Goal: Information Seeking & Learning: Check status

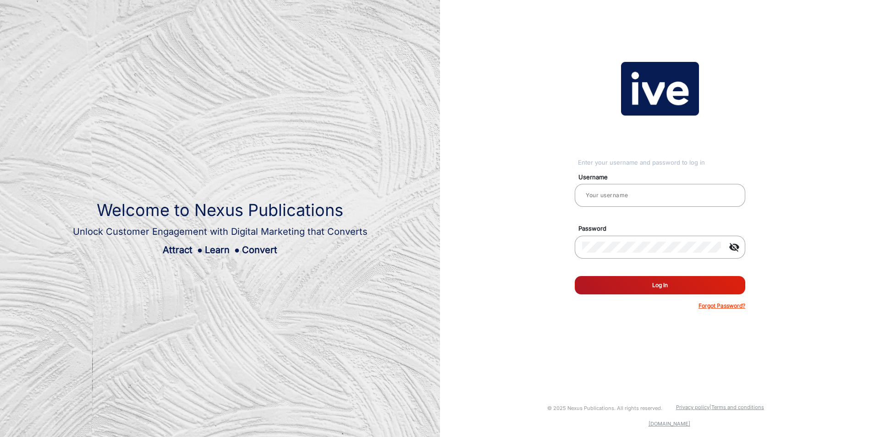
type input "[PERSON_NAME]"
click at [638, 281] on button "Log In" at bounding box center [659, 285] width 170 height 18
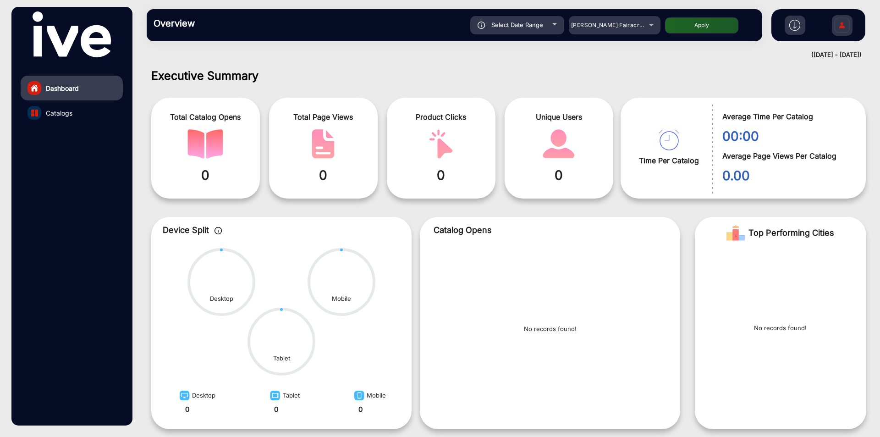
scroll to position [7, 0]
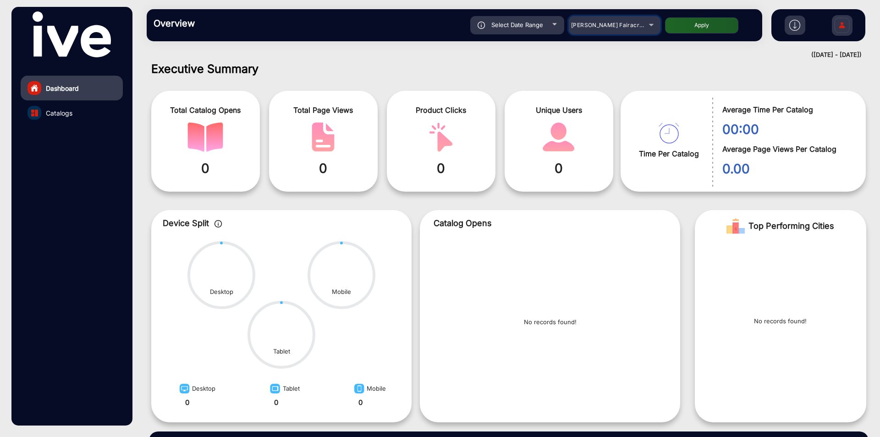
click at [599, 24] on span "[PERSON_NAME] Fairacre Farms" at bounding box center [616, 25] width 91 height 7
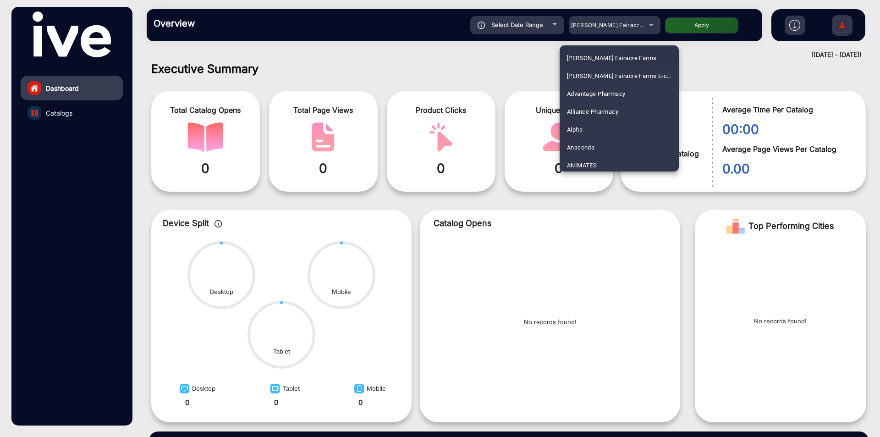
click at [540, 31] on div at bounding box center [440, 218] width 880 height 437
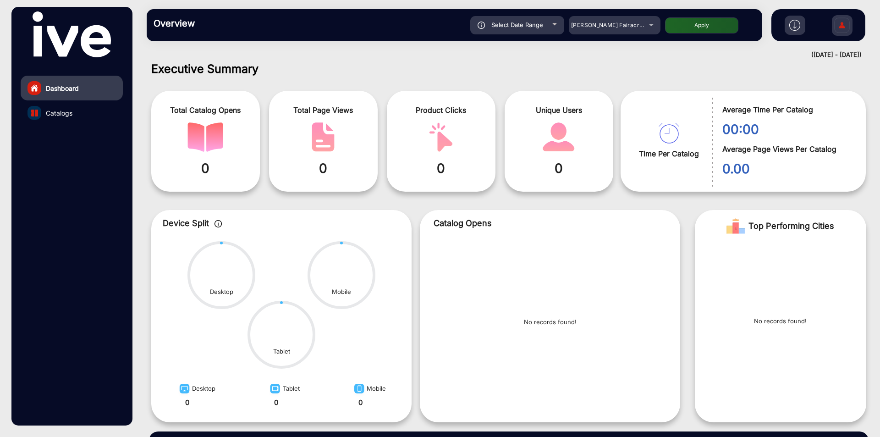
click at [540, 31] on div "Select Date Range" at bounding box center [517, 25] width 94 height 18
type input "[DATE]"
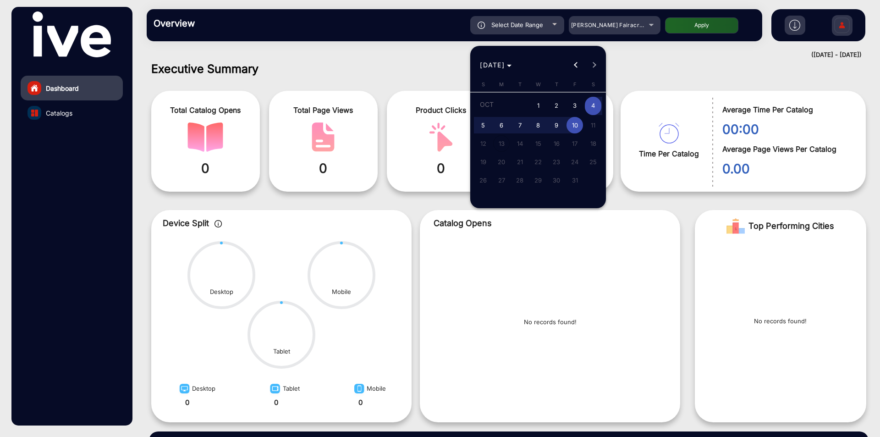
click at [556, 106] on span "2" at bounding box center [556, 106] width 16 height 19
type input "[DATE]"
click at [540, 122] on span "8" at bounding box center [538, 125] width 16 height 16
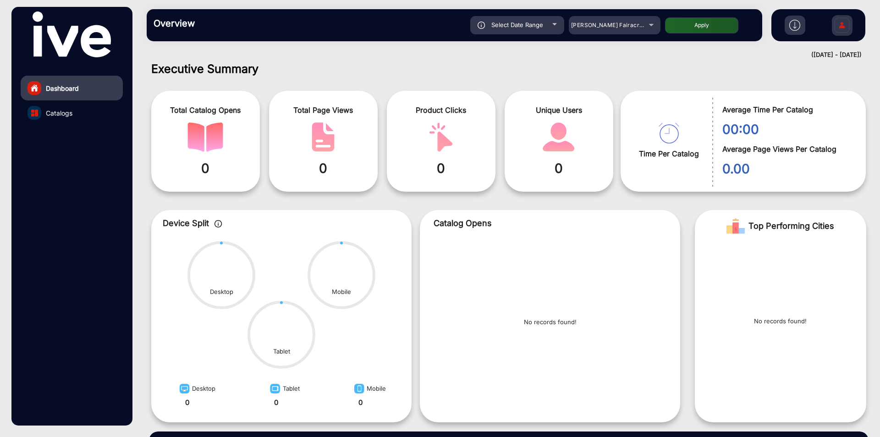
type input "[DATE]"
click at [686, 22] on button "Apply" at bounding box center [701, 25] width 73 height 16
type input "[DATE]"
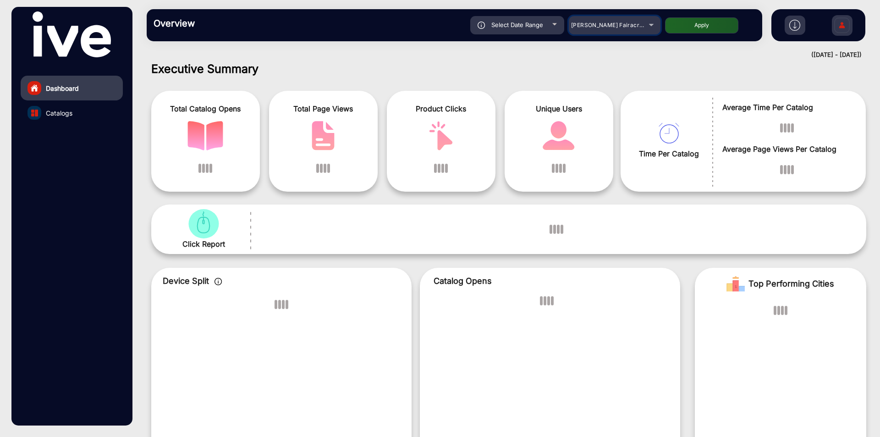
click at [614, 27] on span "[PERSON_NAME] Fairacre Farms" at bounding box center [616, 25] width 91 height 7
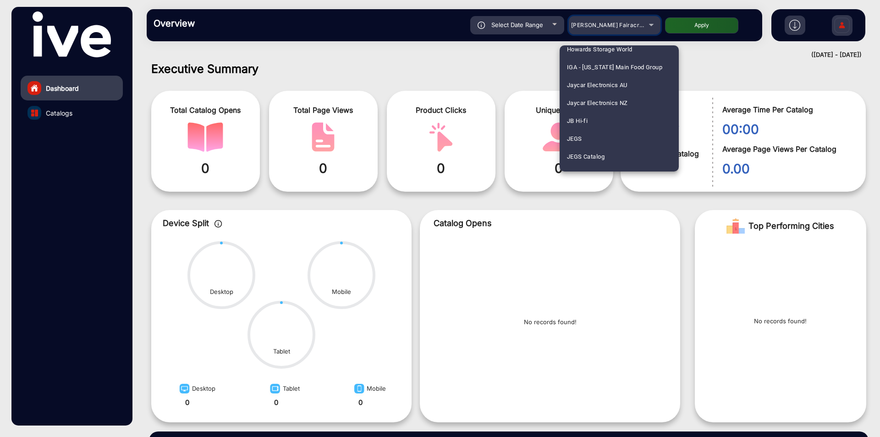
scroll to position [1512, 0]
click at [592, 119] on mat-option "JB Hi-fi" at bounding box center [618, 118] width 119 height 18
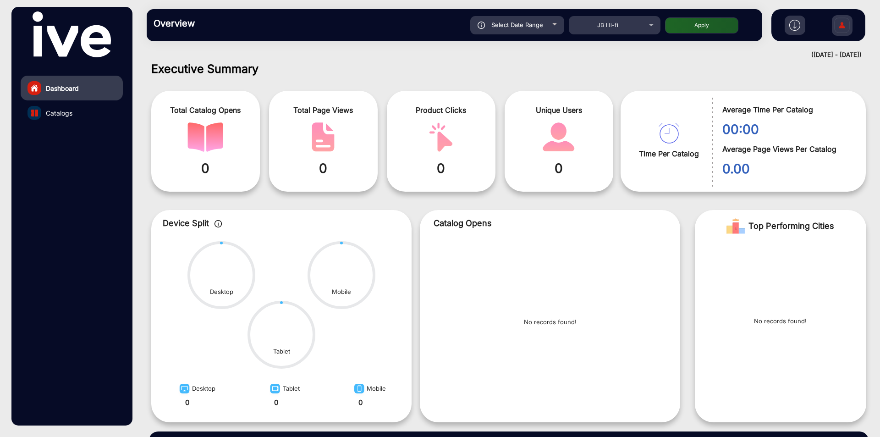
click at [692, 32] on button "Apply" at bounding box center [701, 25] width 73 height 16
type input "[DATE]"
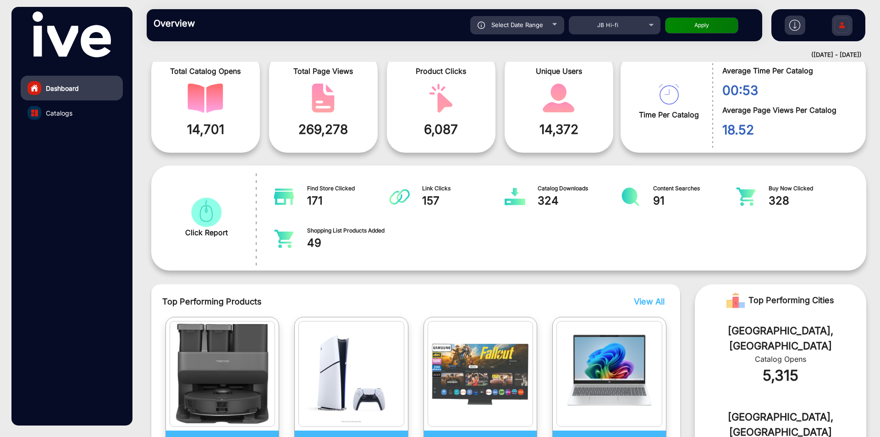
scroll to position [46, 0]
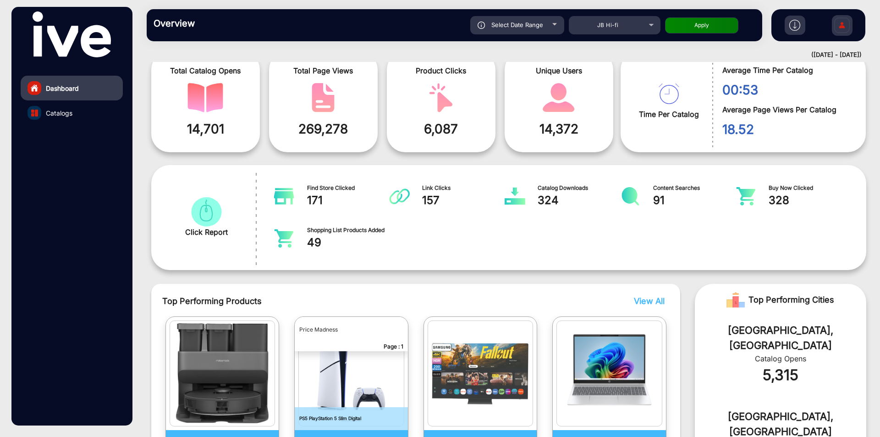
click at [76, 113] on link "Catalogs" at bounding box center [72, 112] width 102 height 25
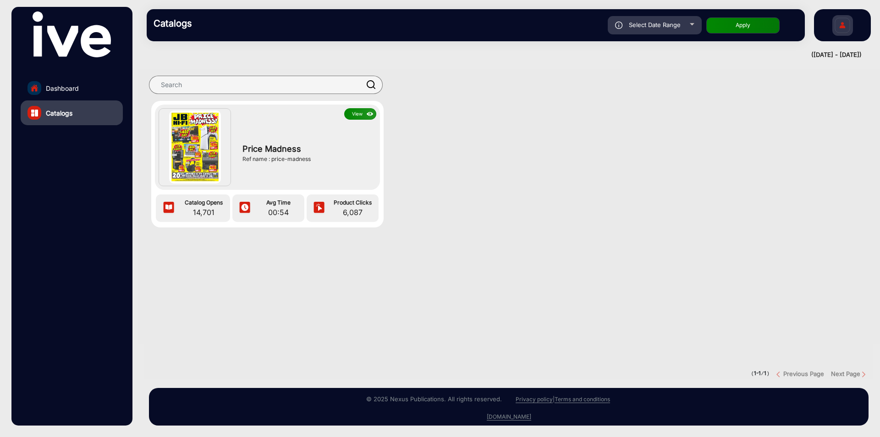
click at [361, 115] on button "View" at bounding box center [360, 113] width 32 height 11
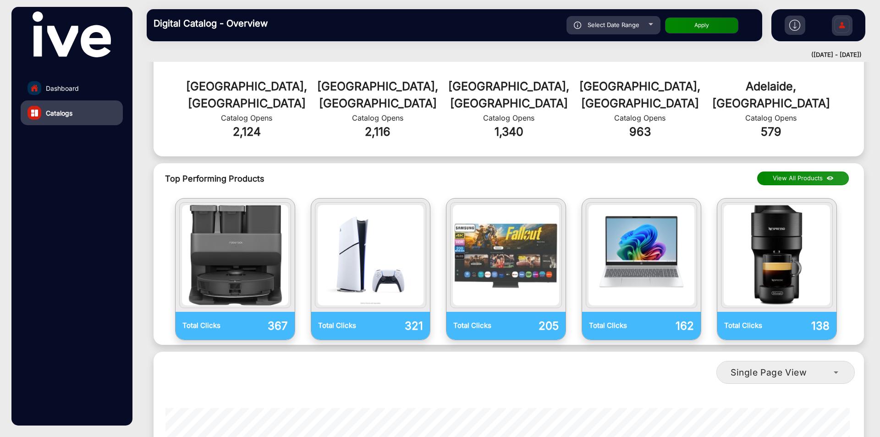
scroll to position [596, 0]
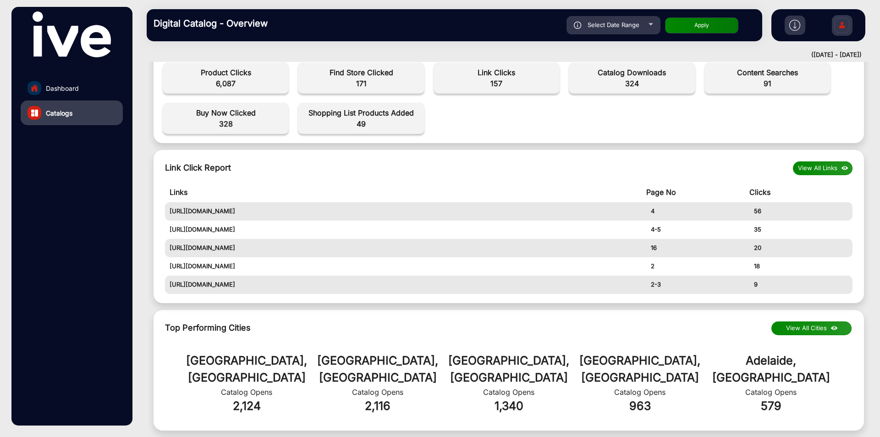
click at [103, 83] on link "Dashboard" at bounding box center [72, 88] width 102 height 25
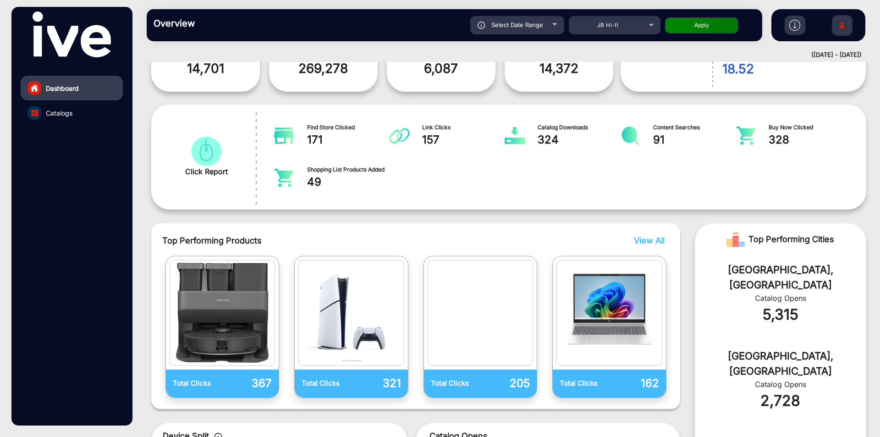
scroll to position [7, 0]
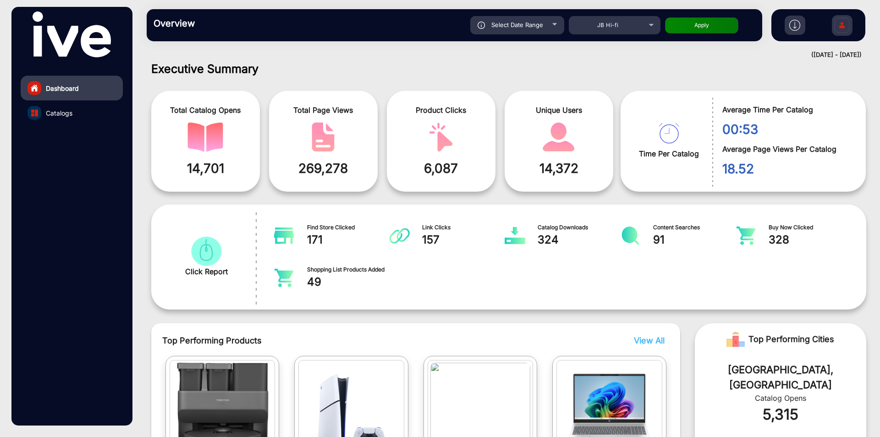
click at [783, 339] on span "Top Performing Cities" at bounding box center [791, 339] width 86 height 18
copy span "Top Performing Cities"
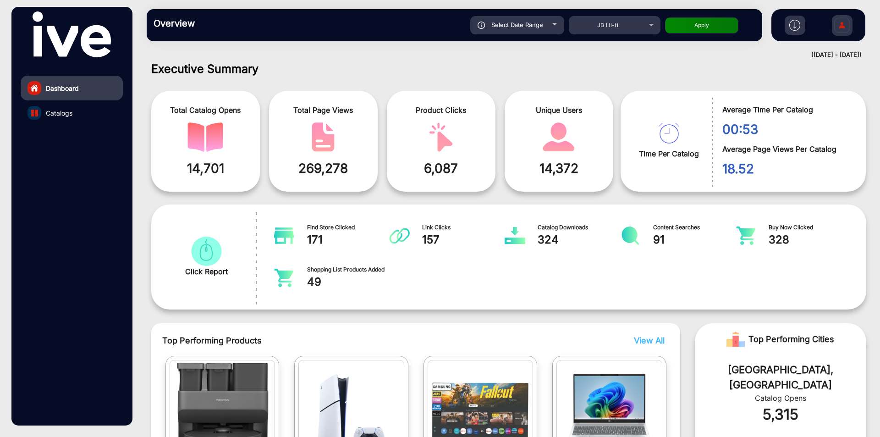
click at [783, 403] on div "5,315" at bounding box center [780, 414] width 144 height 22
copy div "5,315"
click at [751, 366] on div "[GEOGRAPHIC_DATA], [GEOGRAPHIC_DATA]" at bounding box center [780, 377] width 144 height 30
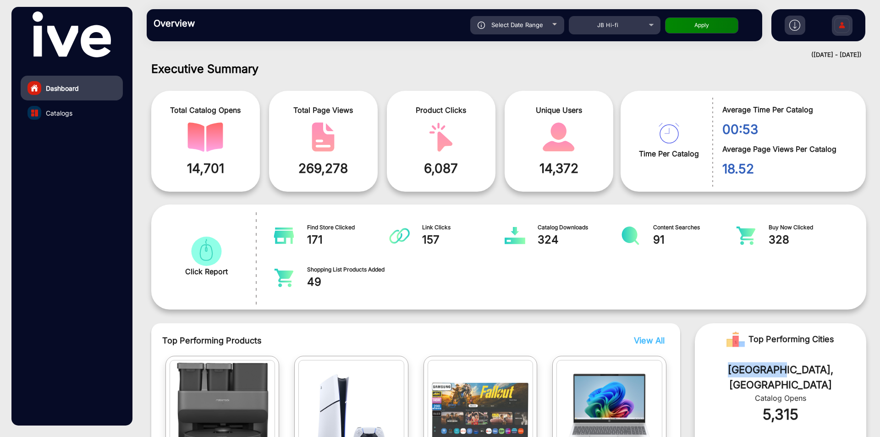
click at [751, 366] on div "[GEOGRAPHIC_DATA], [GEOGRAPHIC_DATA]" at bounding box center [780, 377] width 144 height 30
copy div "[GEOGRAPHIC_DATA], [GEOGRAPHIC_DATA]"
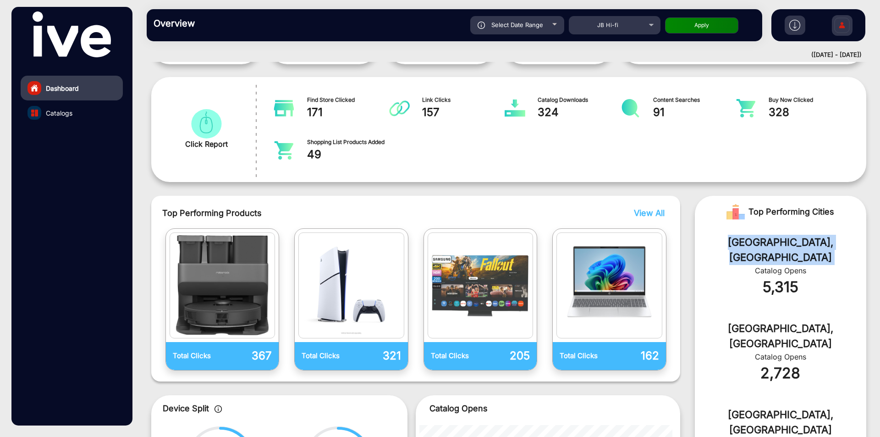
scroll to position [144, 0]
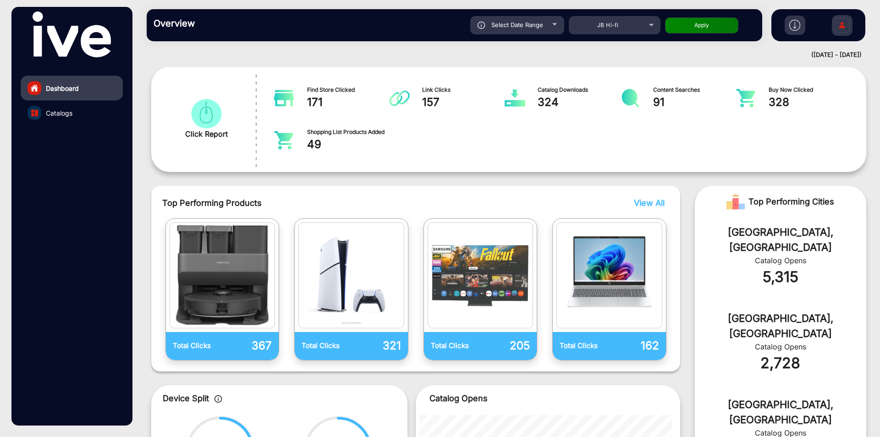
click at [784, 269] on div "5,315" at bounding box center [780, 277] width 144 height 22
copy div "5,315"
click at [75, 115] on link "Catalogs" at bounding box center [72, 112] width 102 height 25
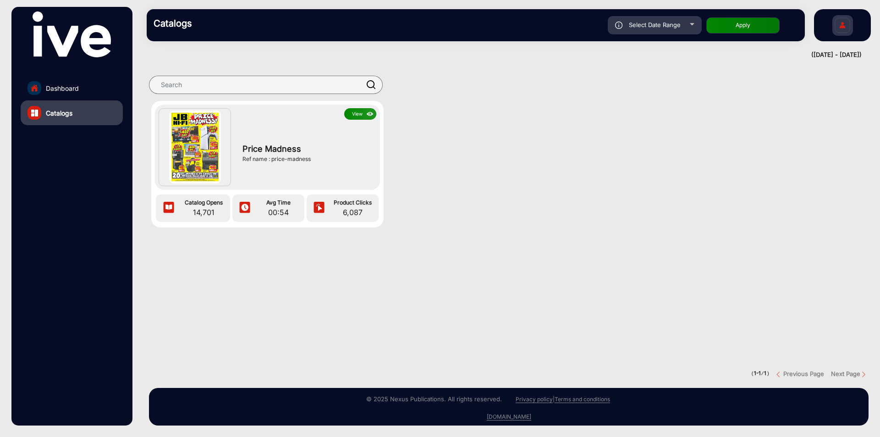
click at [359, 113] on button "View" at bounding box center [360, 113] width 32 height 11
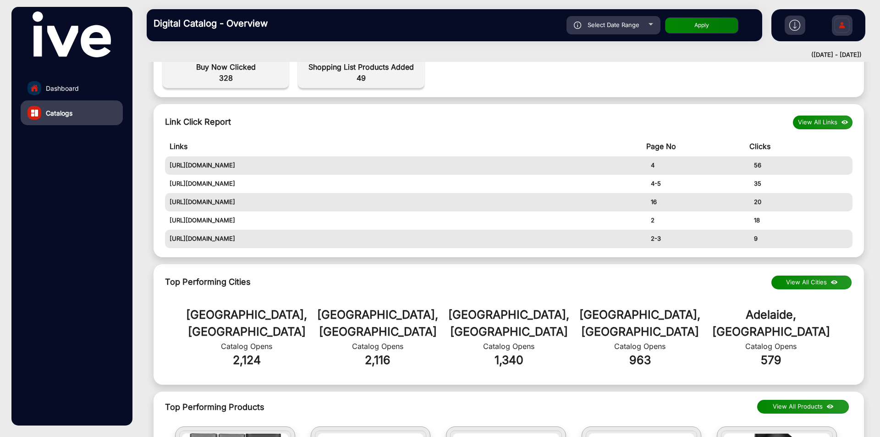
scroll to position [550, 0]
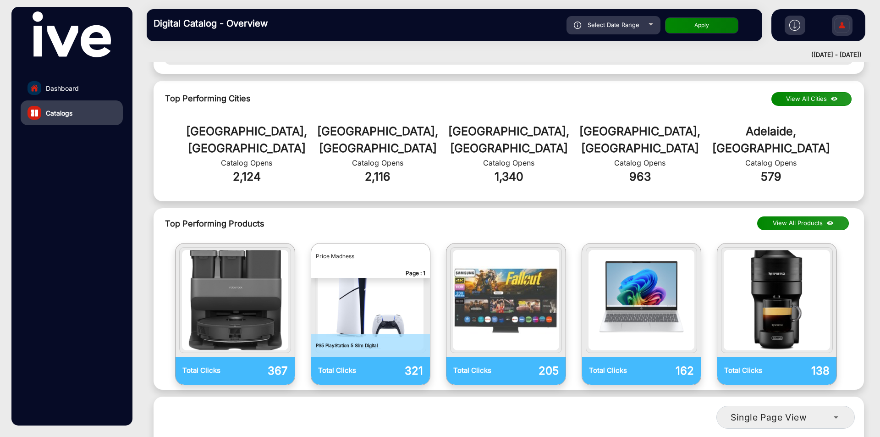
click at [376, 168] on div "2,116" at bounding box center [377, 176] width 131 height 17
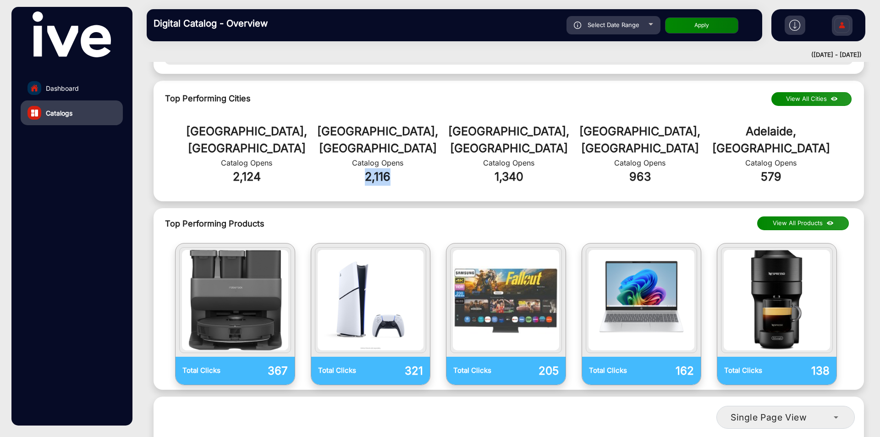
copy div "2,116"
click at [430, 217] on span "Top Performing Products" at bounding box center [430, 223] width 531 height 12
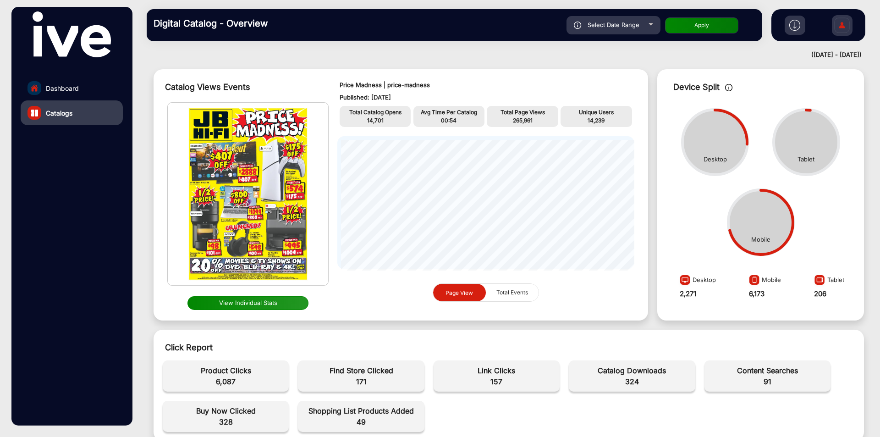
scroll to position [0, 0]
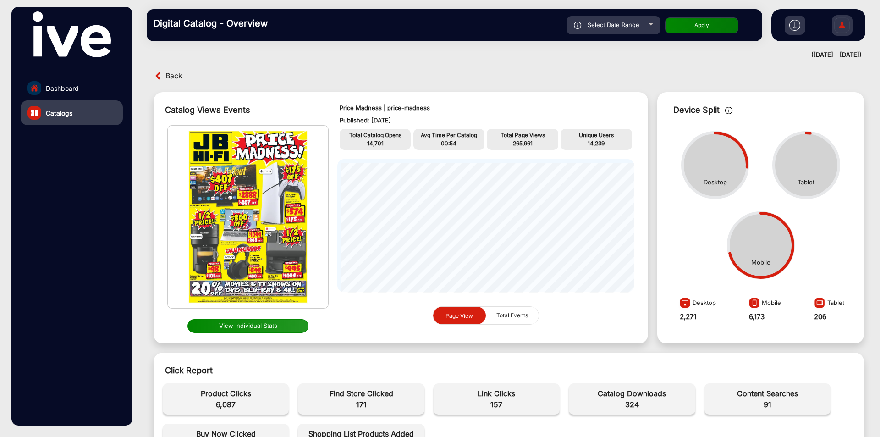
click at [86, 82] on link "Dashboard" at bounding box center [72, 88] width 102 height 25
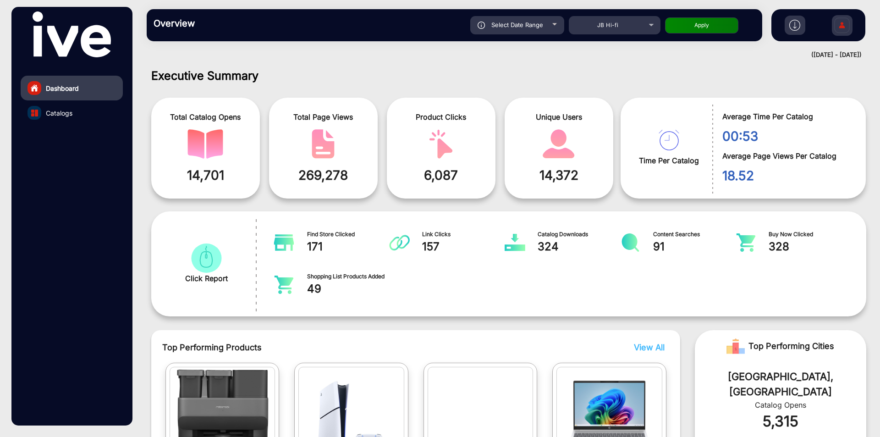
scroll to position [7, 0]
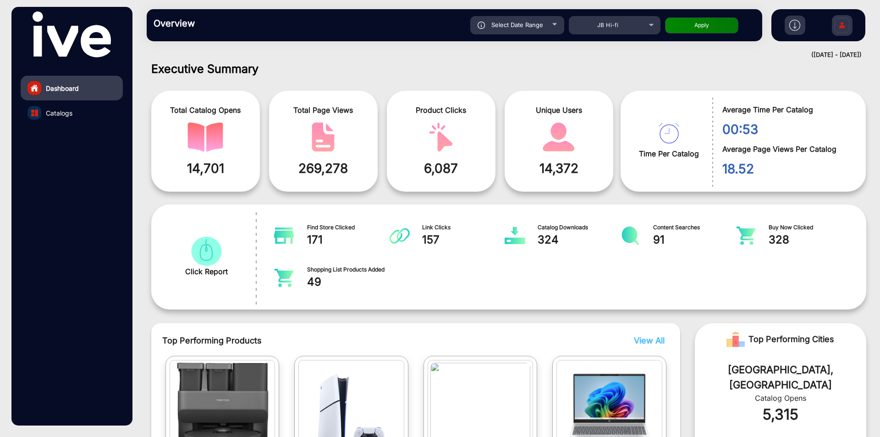
click at [263, 58] on div "([DATE] - [DATE])" at bounding box center [499, 54] width 724 height 9
click at [261, 58] on div "([DATE] - [DATE])" at bounding box center [499, 54] width 724 height 9
click at [223, 66] on h1 "Executive Summary" at bounding box center [508, 69] width 715 height 14
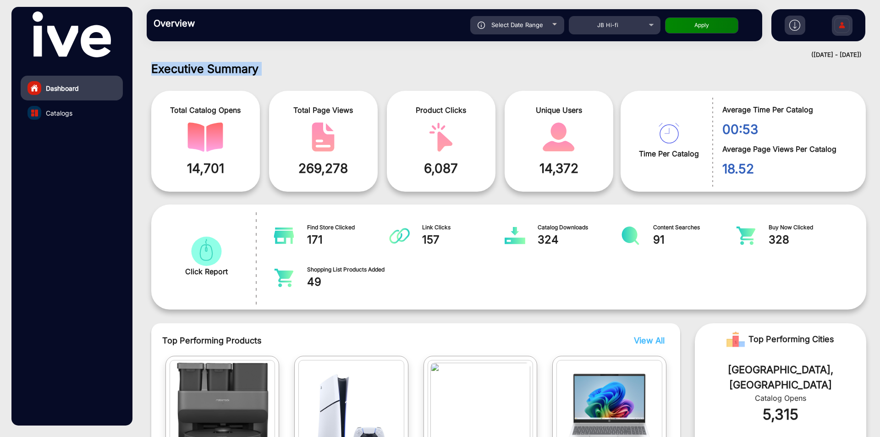
copy h1 "Executive Summary"
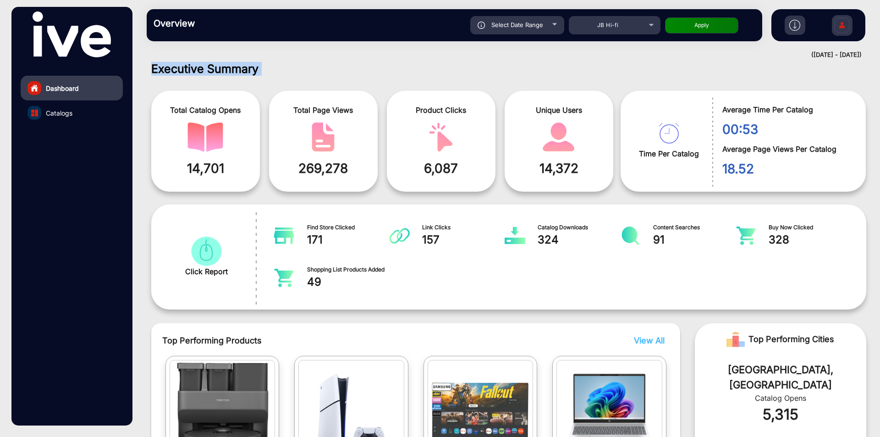
click at [77, 105] on link "Catalogs" at bounding box center [72, 112] width 102 height 25
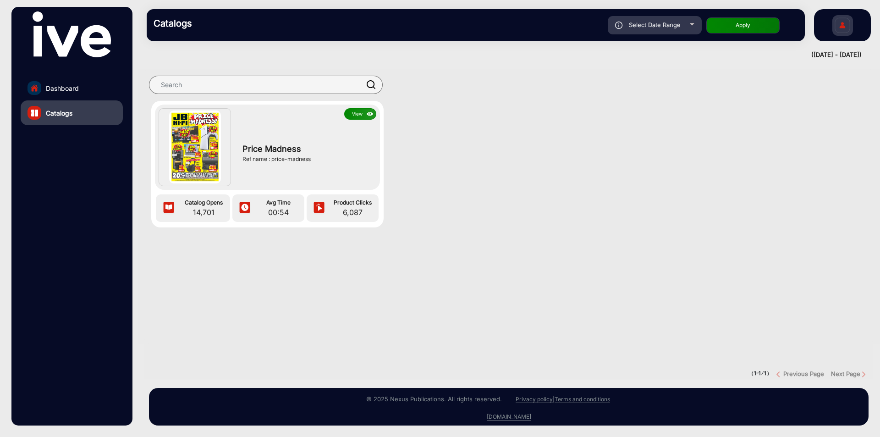
click at [382, 113] on div "View Price Madness Ref name : price-madness Catalog Opens 14,701 Avg Time 00:54…" at bounding box center [267, 164] width 232 height 126
click at [367, 113] on img at bounding box center [370, 114] width 11 height 10
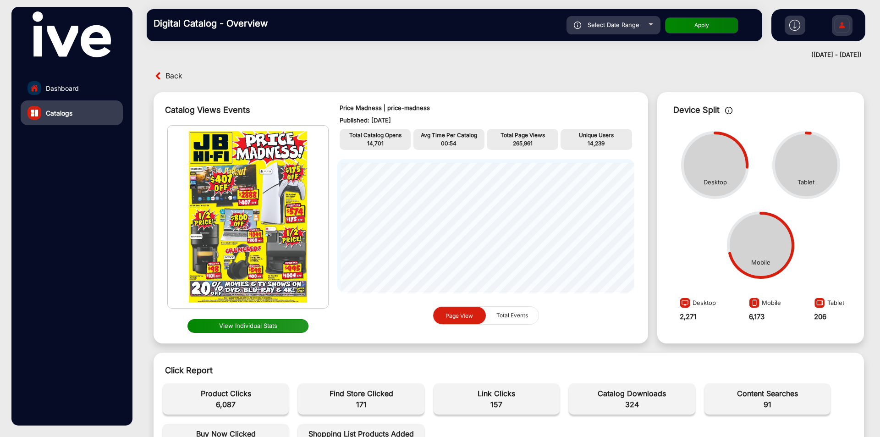
click at [386, 139] on p "14,701" at bounding box center [375, 143] width 67 height 8
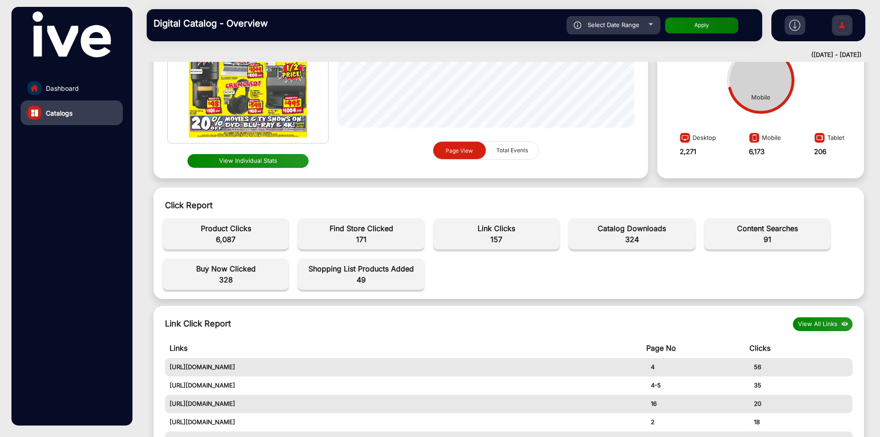
scroll to position [229, 0]
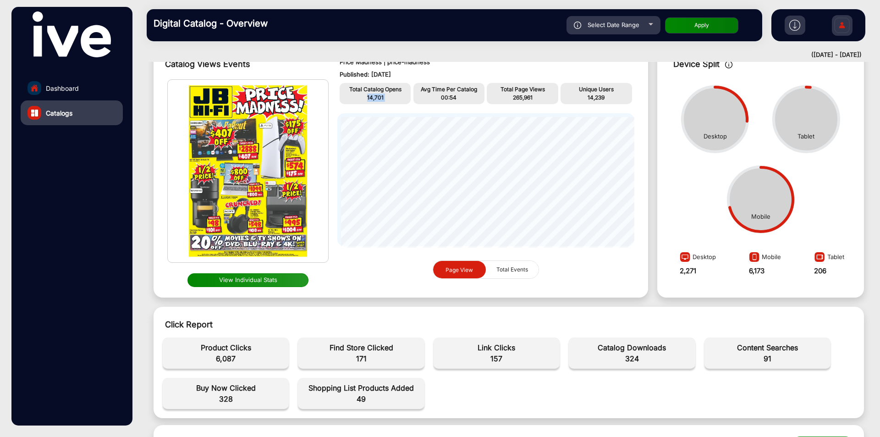
click at [83, 87] on link "Dashboard" at bounding box center [72, 88] width 102 height 25
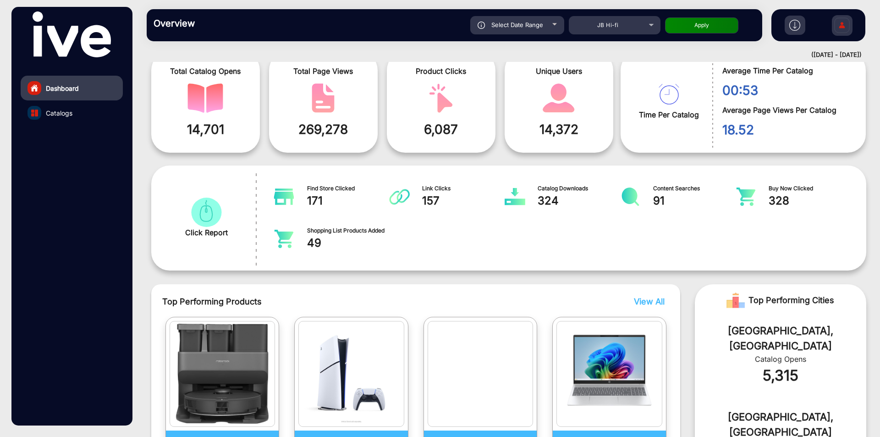
scroll to position [7, 0]
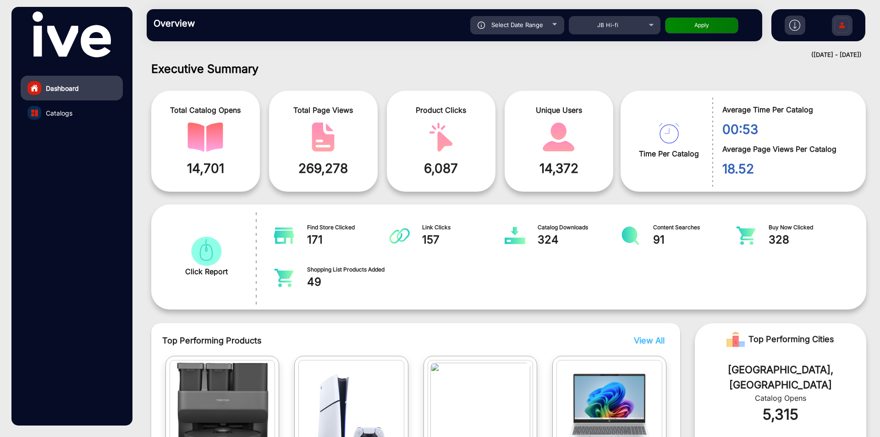
click at [223, 68] on h1 "Executive Summary" at bounding box center [508, 69] width 715 height 14
copy h1 "Executive Summary"
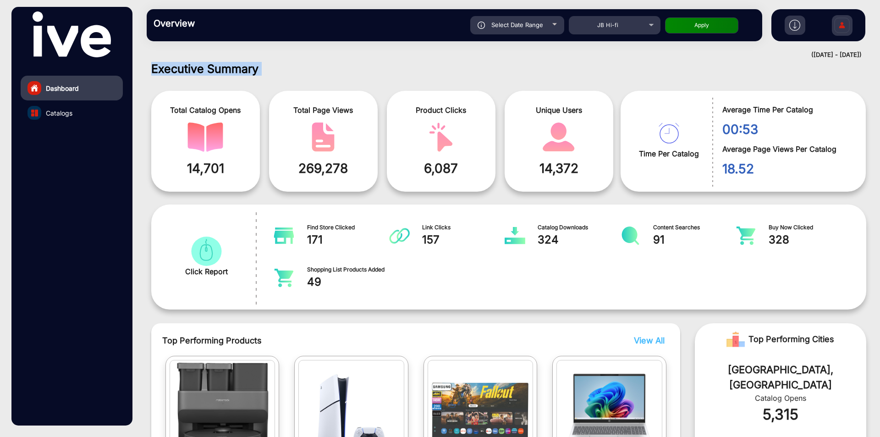
scroll to position [144, 0]
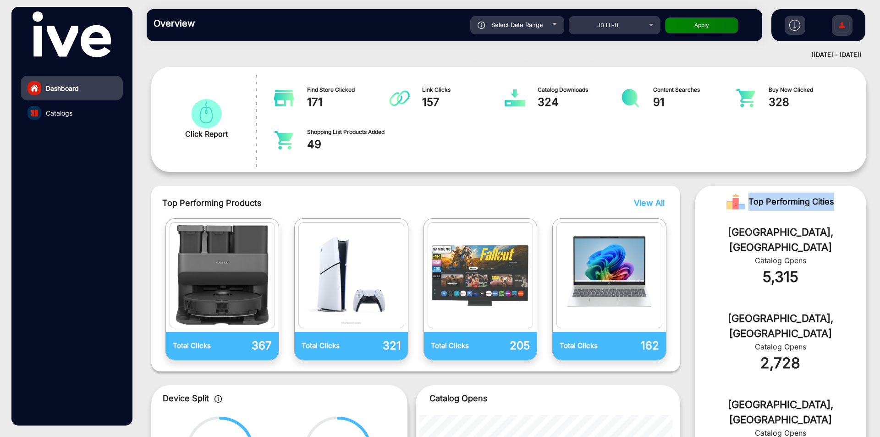
drag, startPoint x: 749, startPoint y: 203, endPoint x: 835, endPoint y: 196, distance: 86.5
click at [835, 196] on div "Top Performing Cities" at bounding box center [780, 202] width 171 height 32
copy span "Top Performing Cities"
click at [791, 266] on div "5,315" at bounding box center [780, 277] width 144 height 22
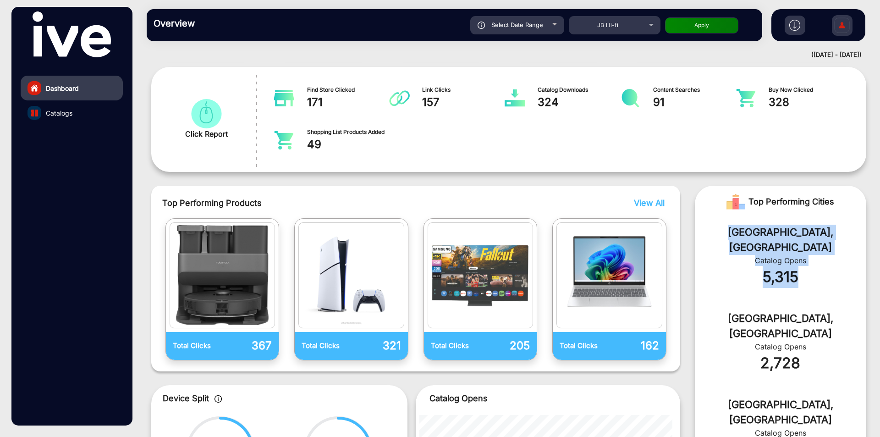
drag, startPoint x: 802, startPoint y: 268, endPoint x: 740, endPoint y: 235, distance: 69.5
click at [740, 235] on div "[GEOGRAPHIC_DATA], AU Catalog Opens 5,315" at bounding box center [780, 261] width 171 height 86
copy div "[GEOGRAPHIC_DATA], AU Catalog Opens 5,315"
click at [75, 122] on link "Catalogs" at bounding box center [72, 112] width 102 height 25
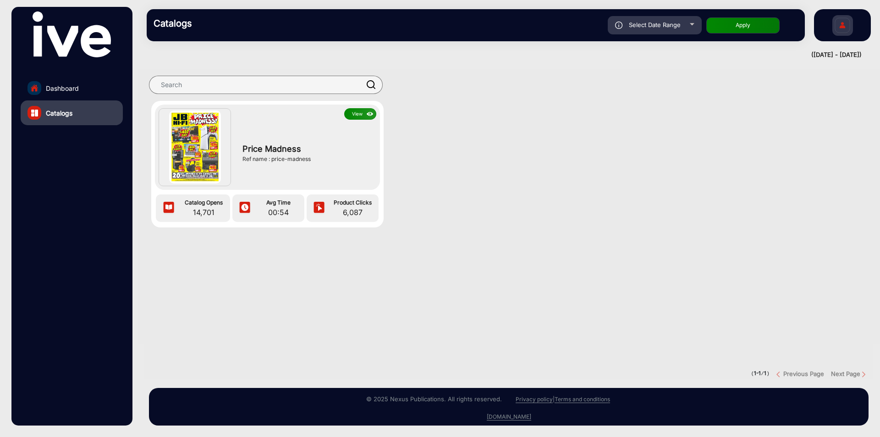
click at [365, 115] on img at bounding box center [370, 114] width 11 height 10
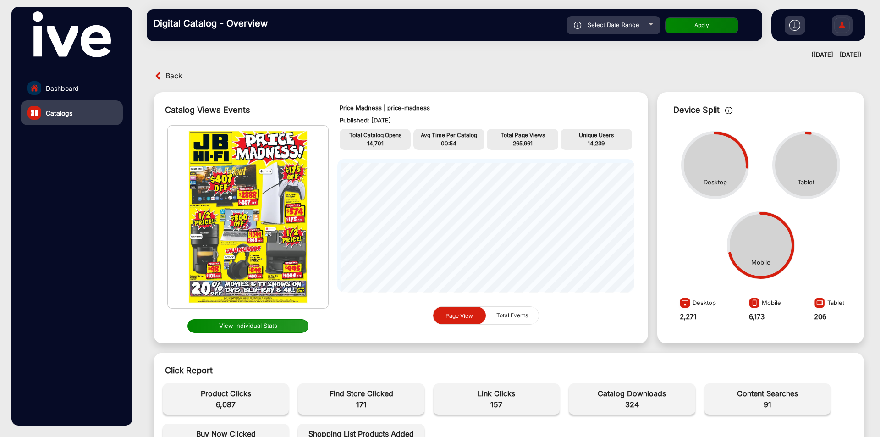
click at [360, 112] on p "Price Madness | price-madness" at bounding box center [485, 108] width 292 height 9
click at [358, 106] on p "Price Madness | price-madness" at bounding box center [485, 108] width 292 height 9
click at [349, 109] on p "Price Madness | price-madness" at bounding box center [485, 108] width 292 height 9
drag, startPoint x: 338, startPoint y: 107, endPoint x: 378, endPoint y: 105, distance: 40.4
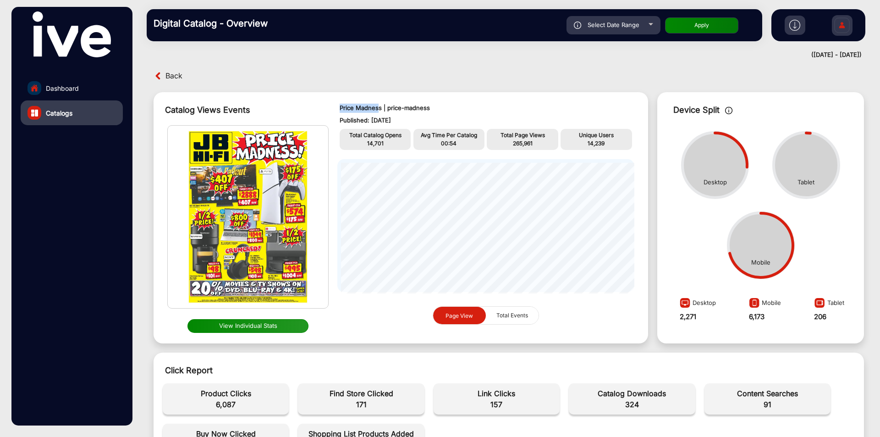
click at [378, 105] on div "Price Madness | price-madness Published: [DATE] Total Catalog Opens 14,701 Avg …" at bounding box center [485, 218] width 315 height 242
copy p "Price Madnes"
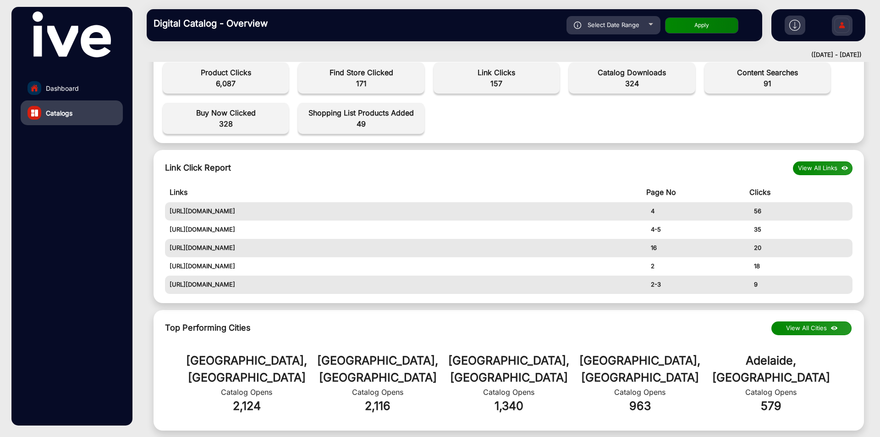
scroll to position [504, 0]
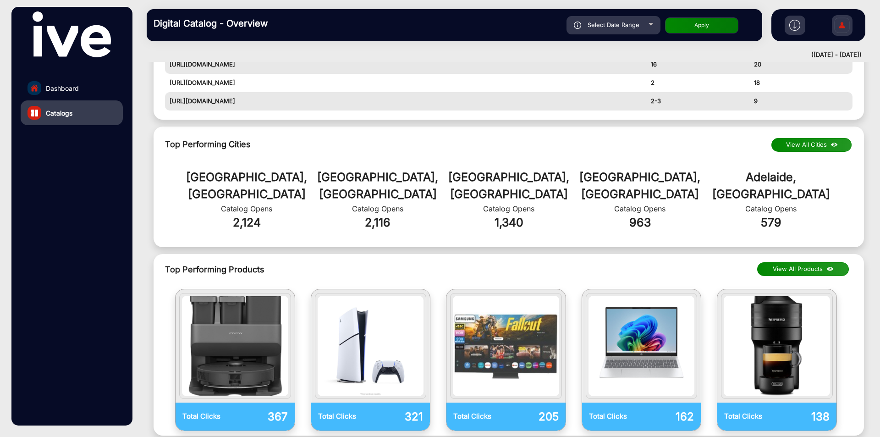
click at [265, 214] on div "[GEOGRAPHIC_DATA], AU Catalog Opens 2,124 [GEOGRAPHIC_DATA], AU Catalog Opens 2…" at bounding box center [508, 200] width 701 height 86
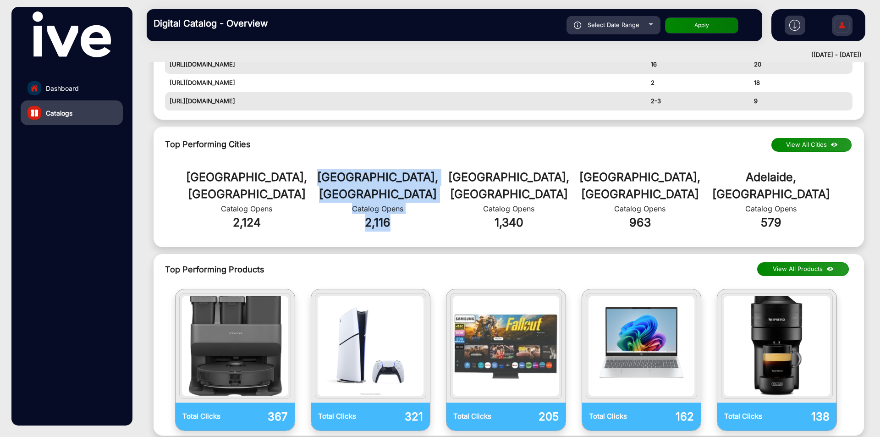
drag, startPoint x: 398, startPoint y: 210, endPoint x: 320, endPoint y: 174, distance: 85.9
click at [320, 174] on div "[GEOGRAPHIC_DATA], AU Catalog Opens 2,116" at bounding box center [377, 200] width 131 height 63
